Goal: Entertainment & Leisure: Browse casually

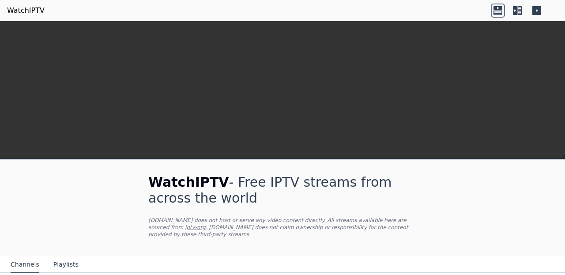
scroll to position [158, 0]
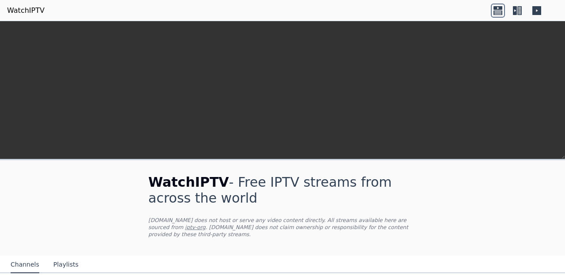
scroll to position [212, 0]
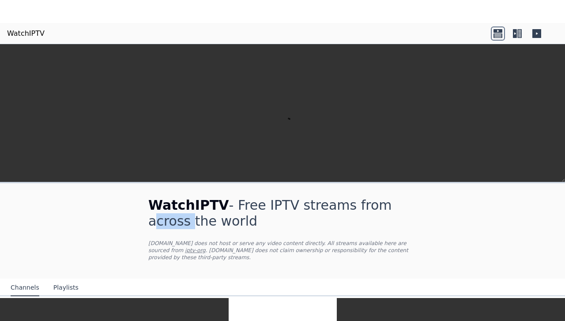
scroll to position [54, 0]
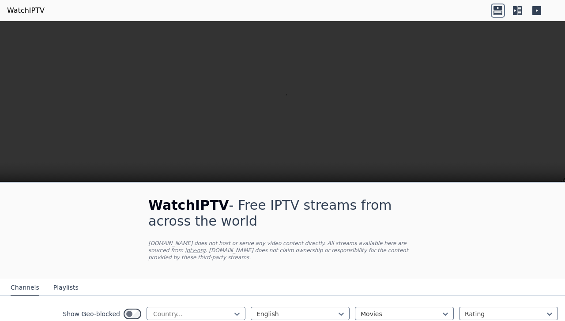
scroll to position [1109, 0]
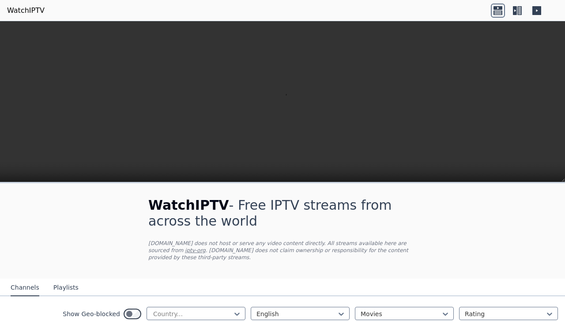
scroll to position [828, 0]
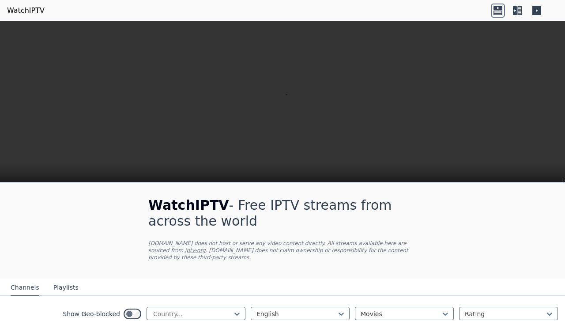
scroll to position [1109, 0]
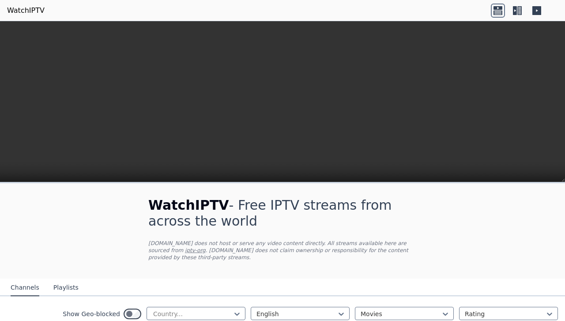
scroll to position [129, 0]
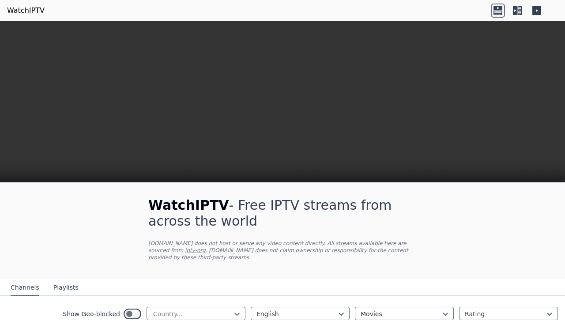
scroll to position [1109, 0]
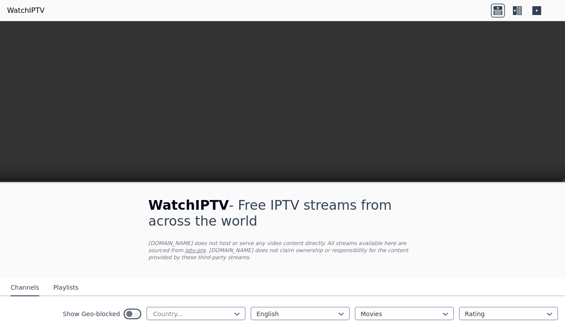
click at [159, 229] on h1 "WatchIPTV - Free IPTV streams from across the world" at bounding box center [282, 213] width 268 height 32
